Goal: Task Accomplishment & Management: Manage account settings

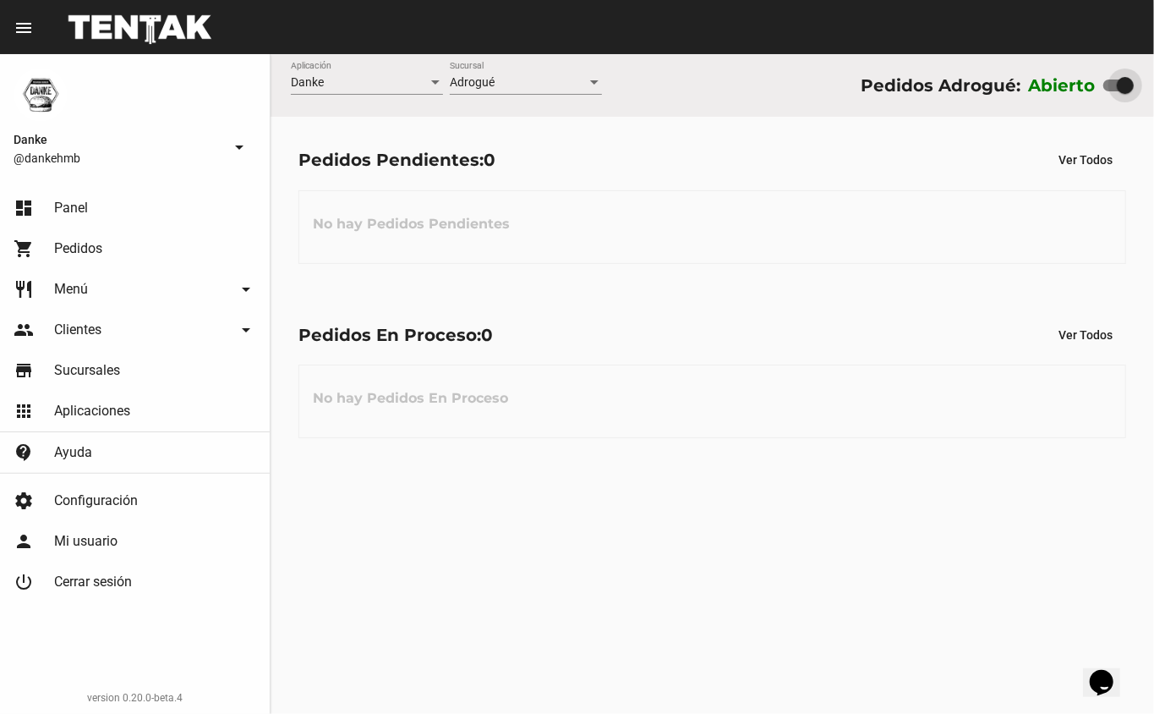
click at [1123, 83] on div at bounding box center [1125, 85] width 17 height 17
click at [1112, 91] on input "checkbox" at bounding box center [1111, 91] width 1 height 1
checkbox input "false"
click at [80, 251] on span "Pedidos" at bounding box center [78, 248] width 48 height 17
